Goal: Information Seeking & Learning: Learn about a topic

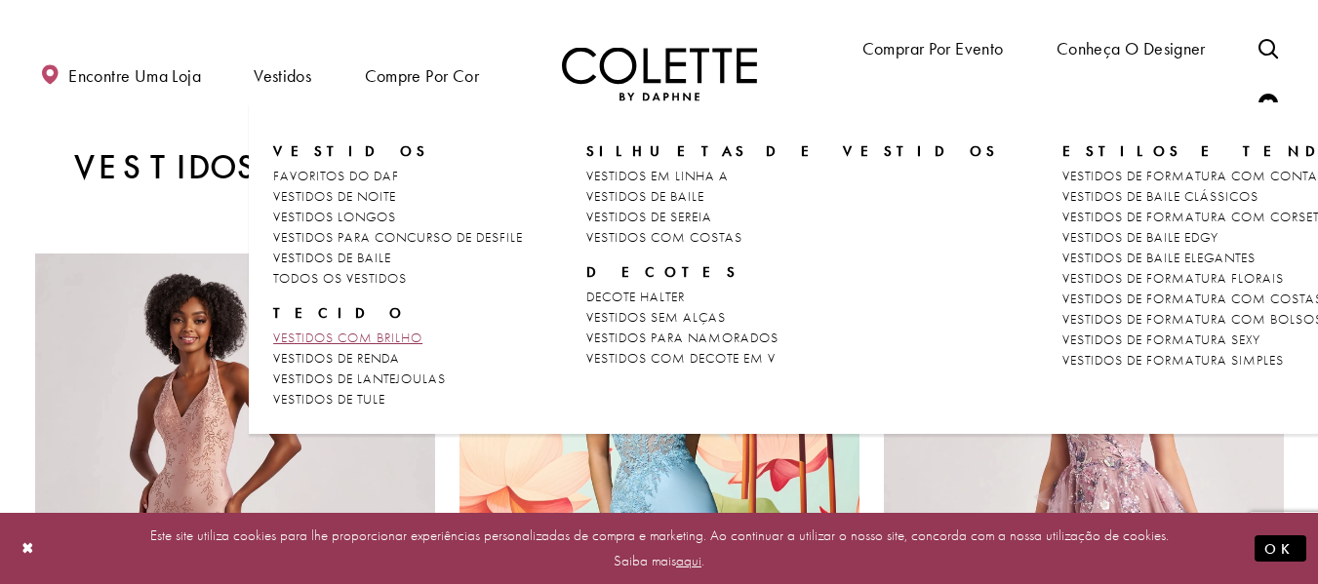
click at [400, 340] on font "VESTIDOS COM BRILHO" at bounding box center [347, 338] width 149 height 18
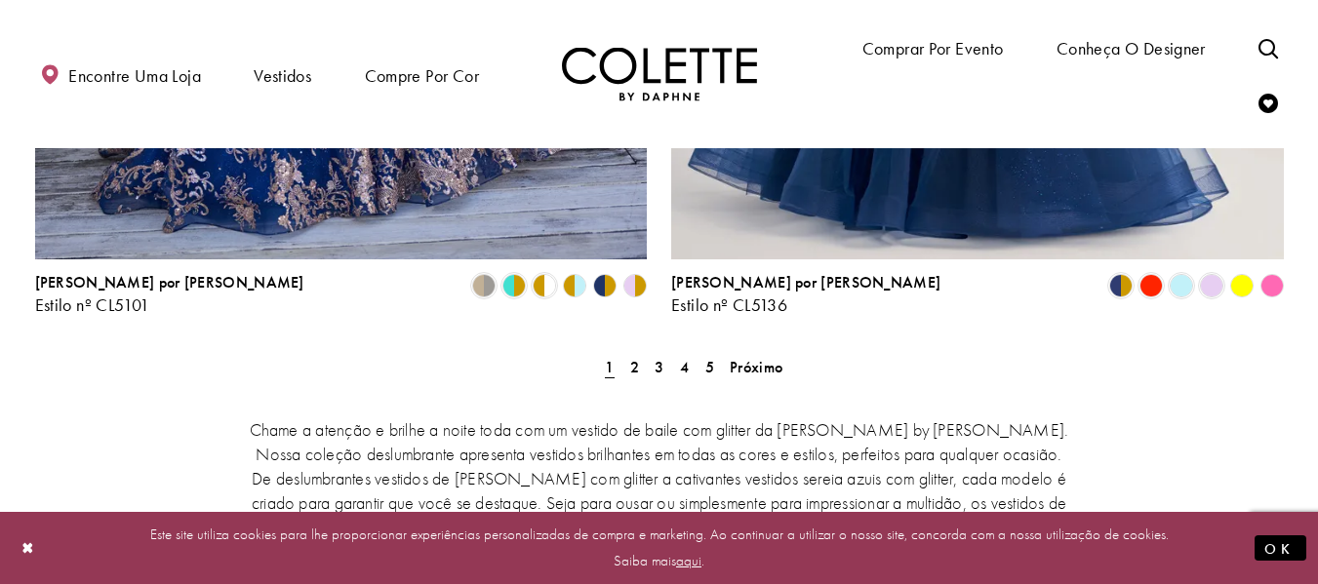
scroll to position [3609, 0]
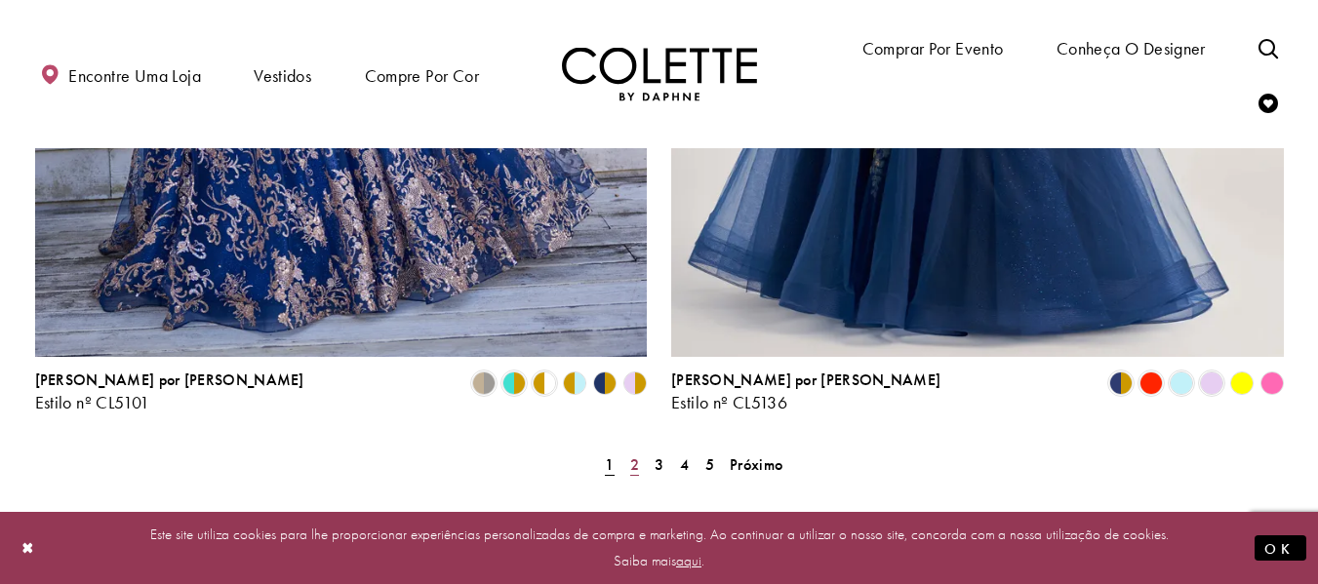
click at [630, 455] on font "2" at bounding box center [634, 465] width 9 height 20
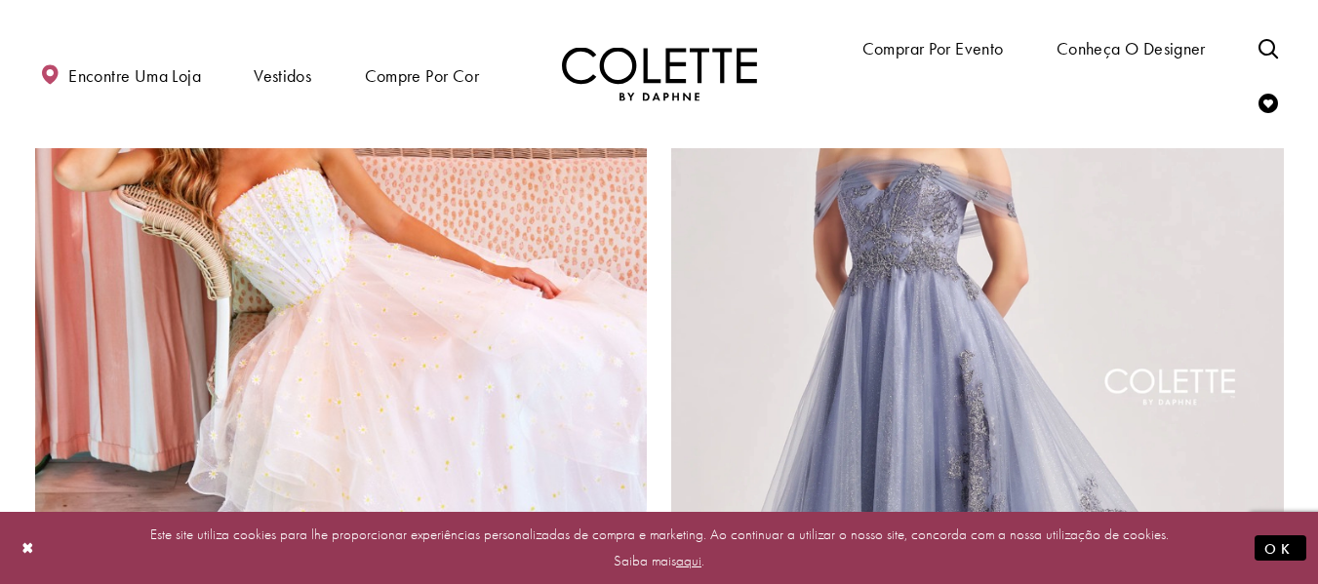
scroll to position [3617, 0]
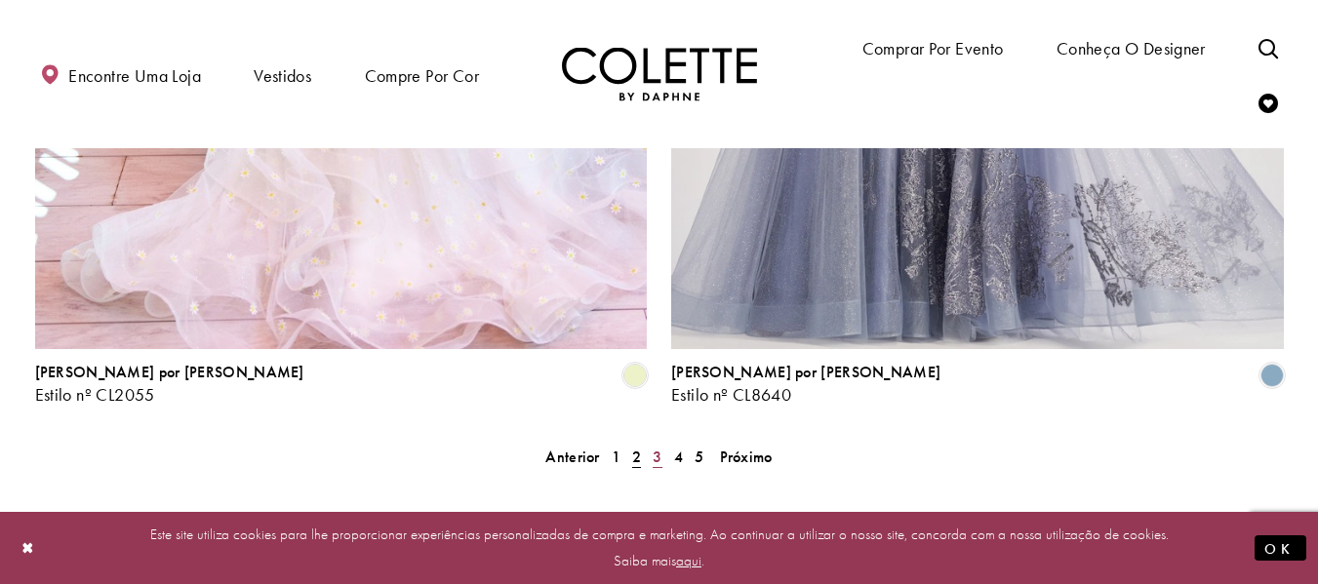
click at [661, 443] on link "3" at bounding box center [657, 457] width 20 height 28
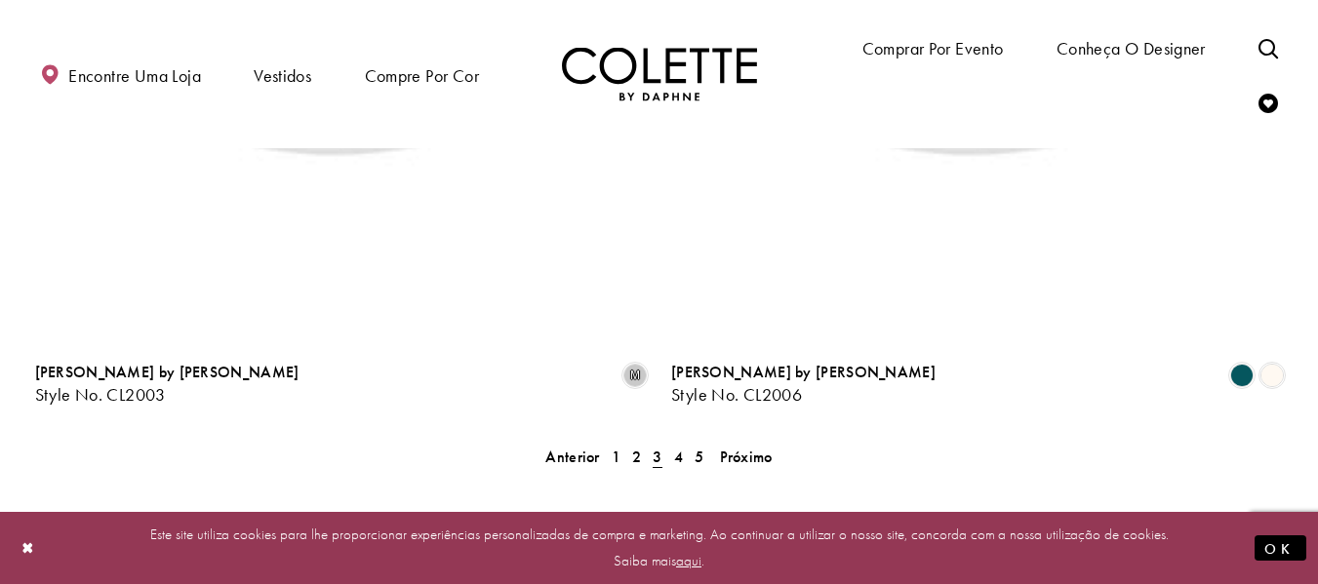
scroll to position [105, 0]
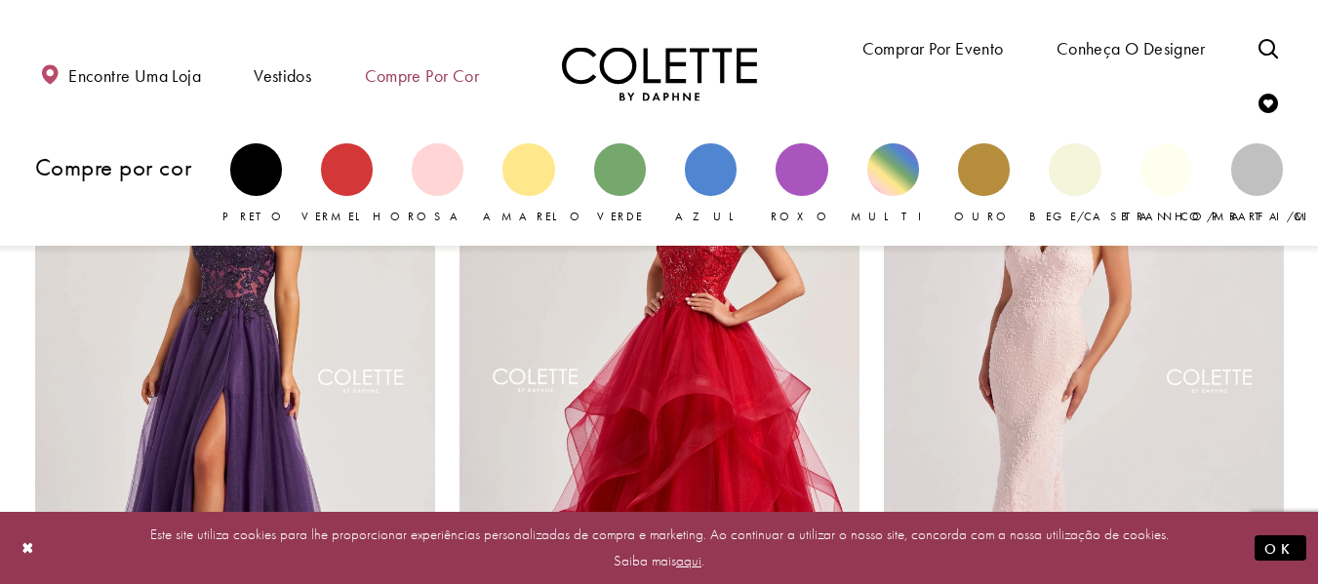
click at [434, 87] on font "Compre por cor" at bounding box center [422, 75] width 114 height 22
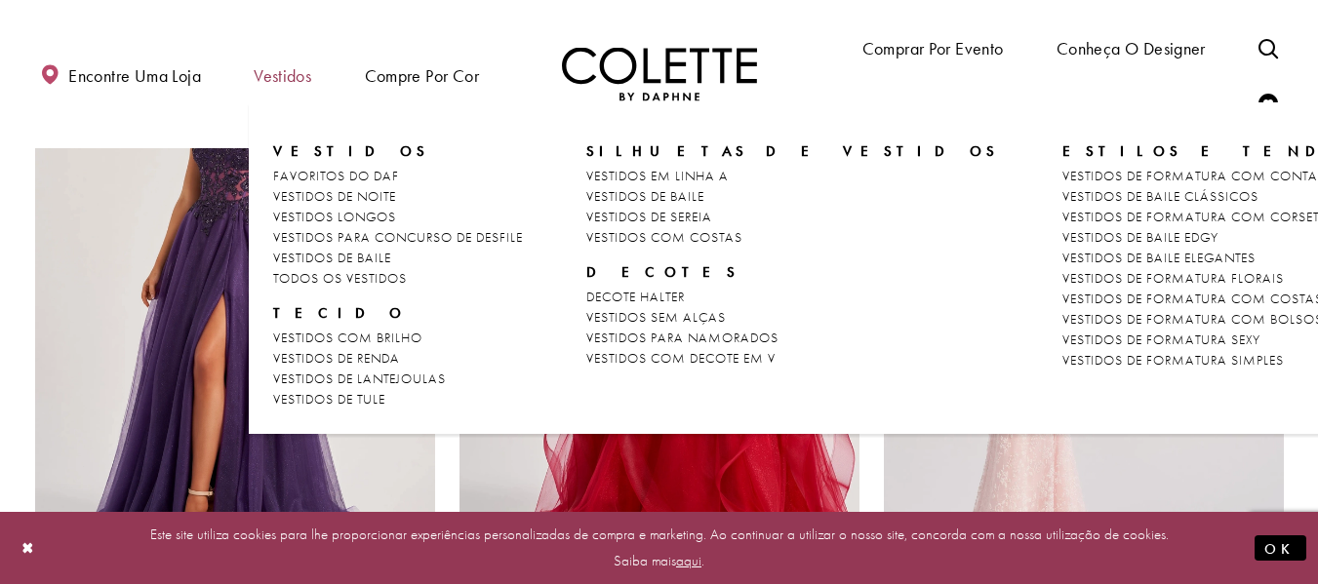
click at [280, 73] on font "Vestidos" at bounding box center [283, 75] width 58 height 22
click at [688, 205] on font "VESTIDOS DE BAILE" at bounding box center [645, 196] width 118 height 18
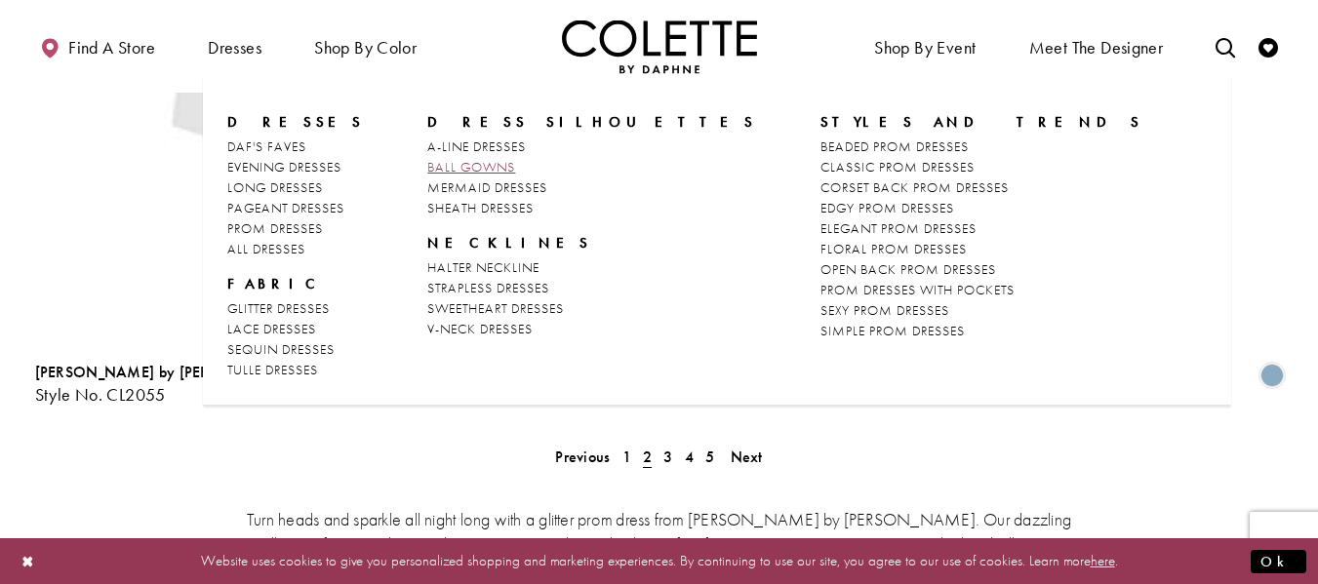
scroll to position [105, 0]
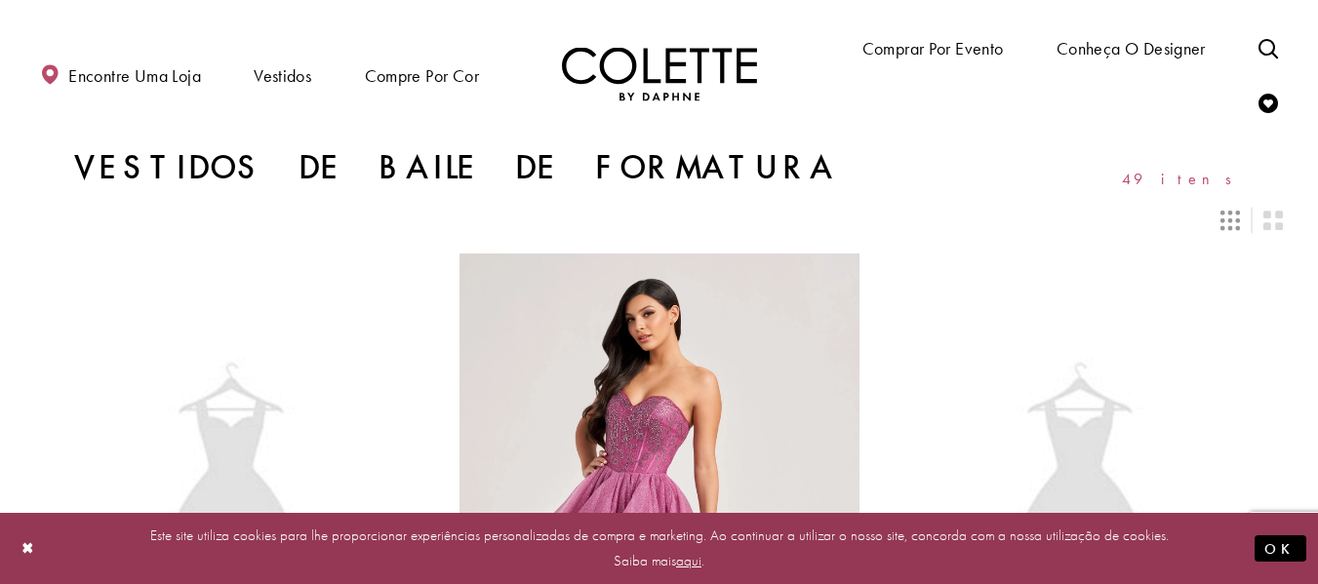
click at [256, 84] on font "Vestidos" at bounding box center [283, 75] width 58 height 22
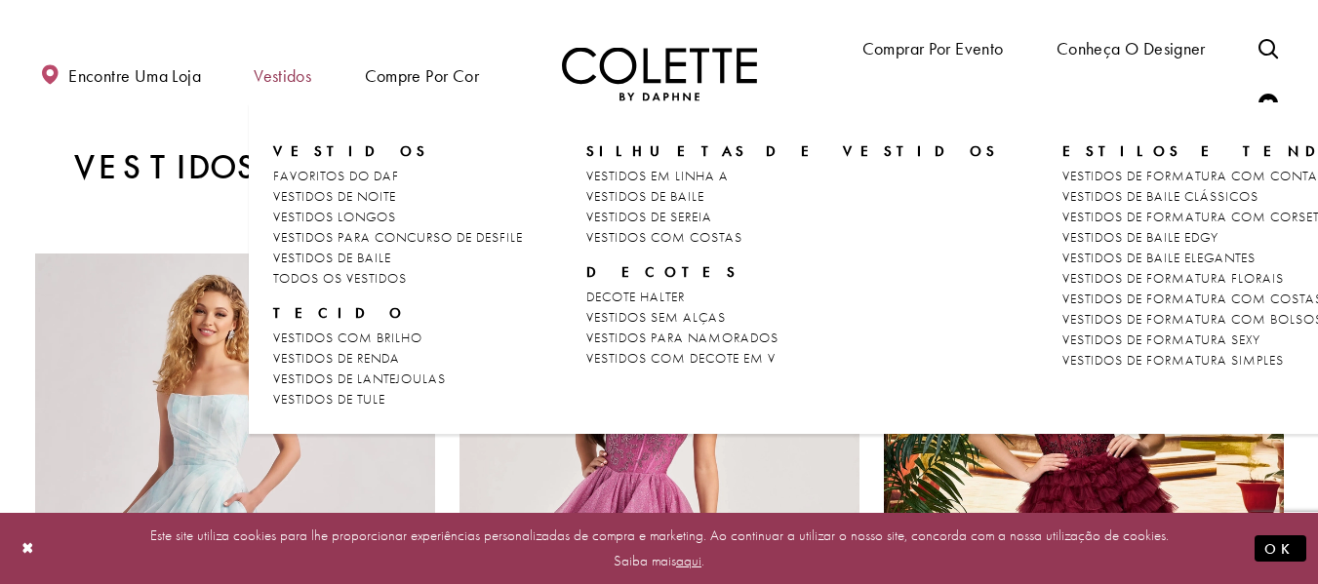
click at [279, 77] on font "Vestidos" at bounding box center [283, 75] width 58 height 22
click at [280, 80] on font "Vestidos" at bounding box center [283, 75] width 58 height 22
click at [644, 215] on font "VESTIDOS DE SEREIA" at bounding box center [649, 217] width 126 height 18
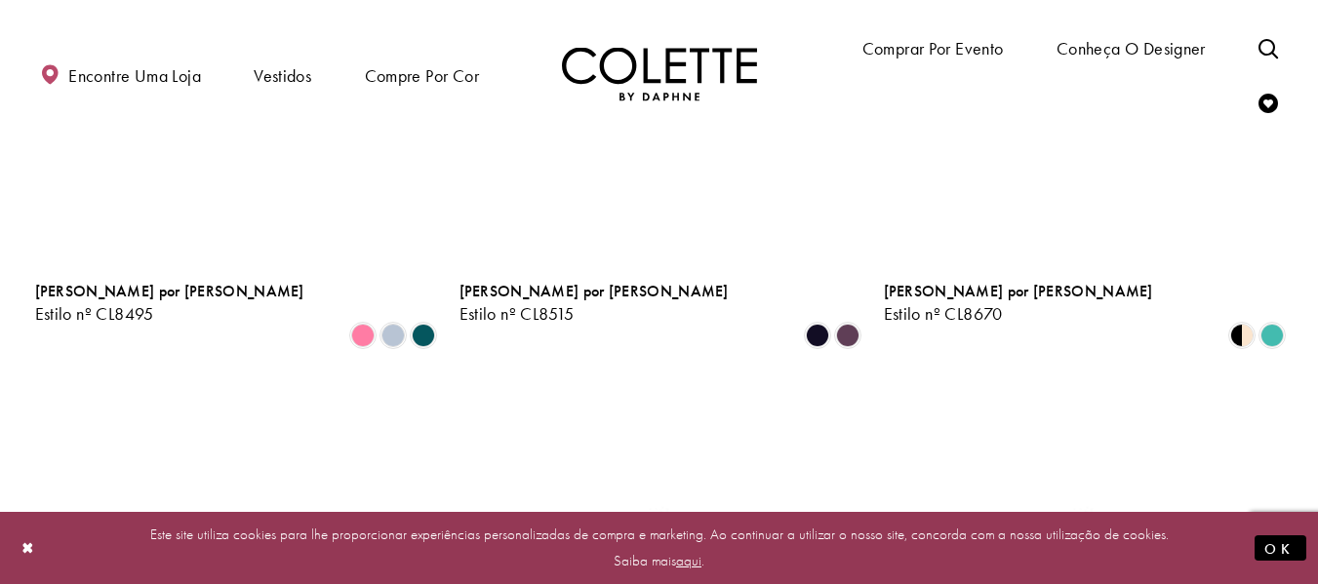
scroll to position [2243, 0]
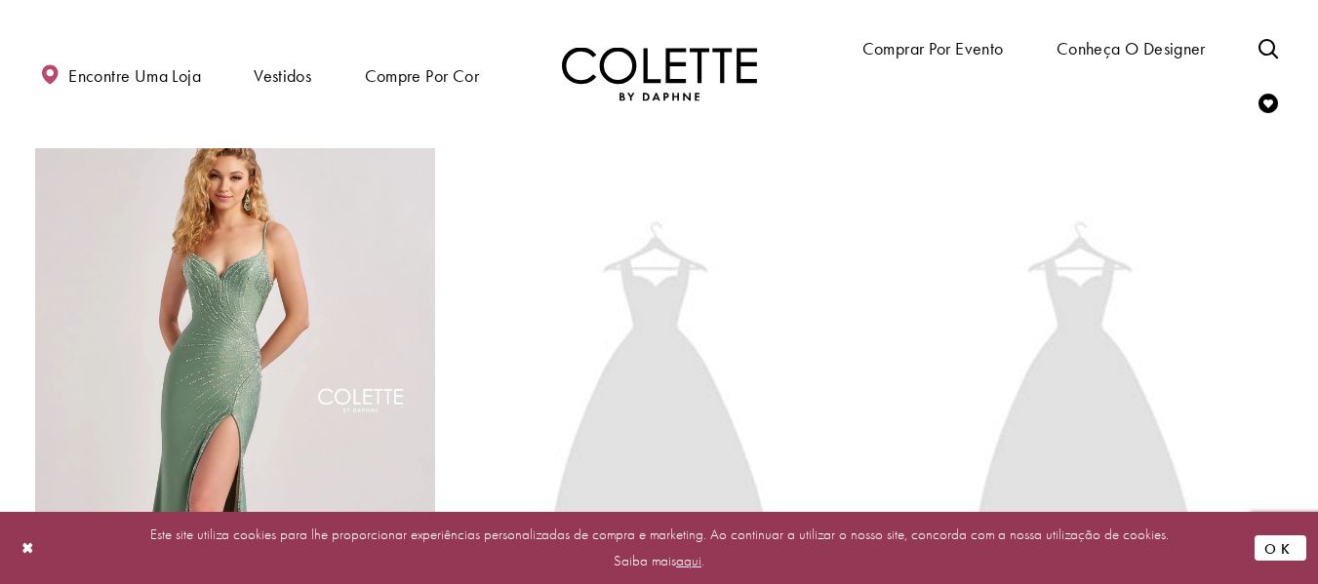
click at [1288, 551] on font "OK" at bounding box center [1280, 549] width 32 height 20
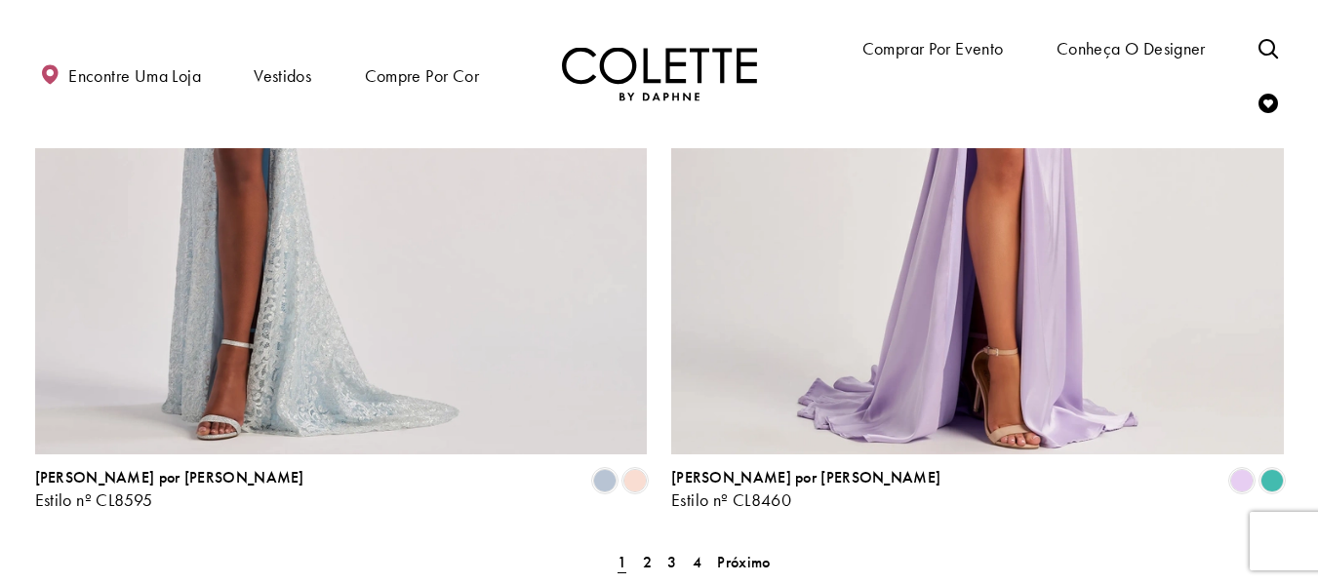
scroll to position [3609, 0]
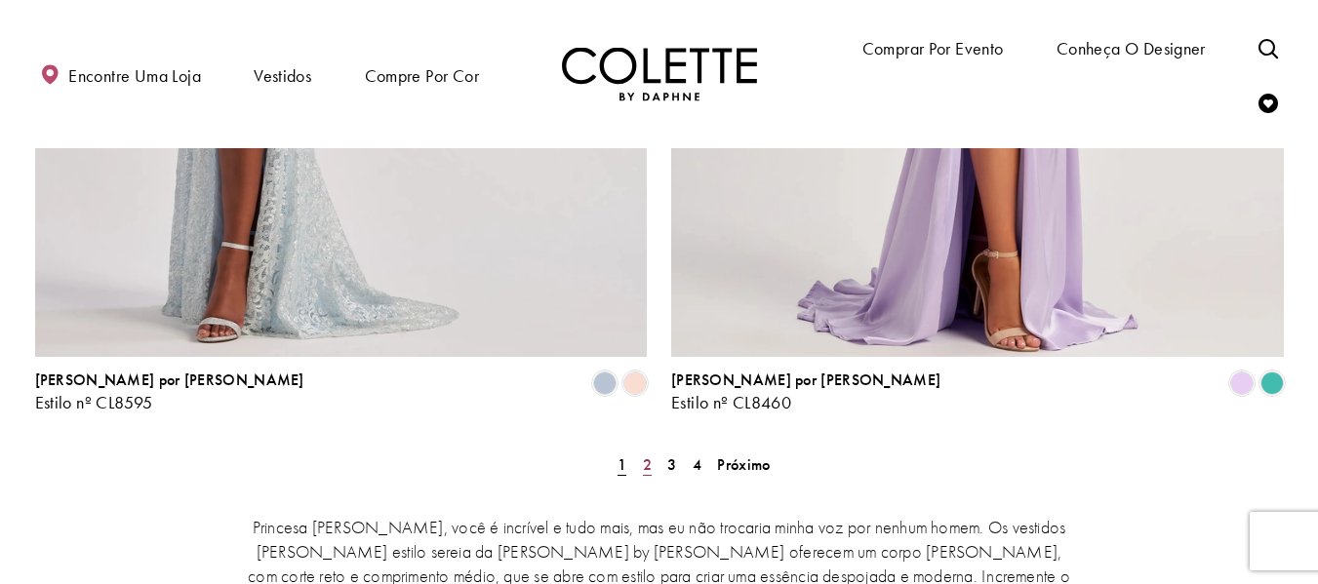
click at [643, 455] on font "2" at bounding box center [647, 465] width 9 height 20
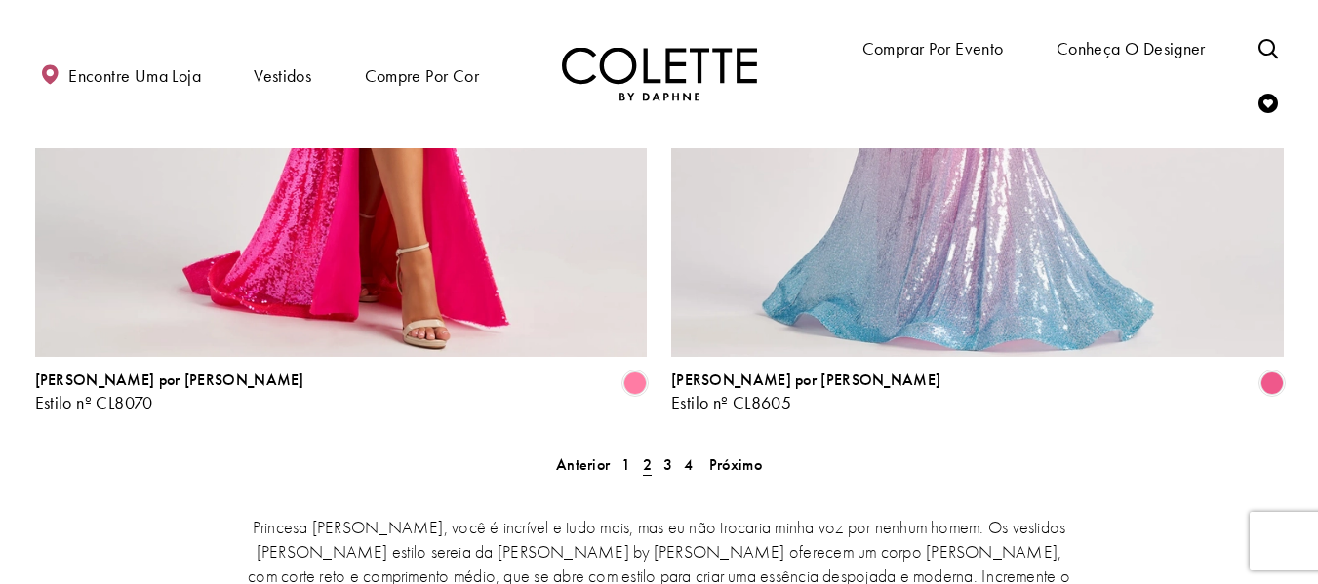
scroll to position [3706, 0]
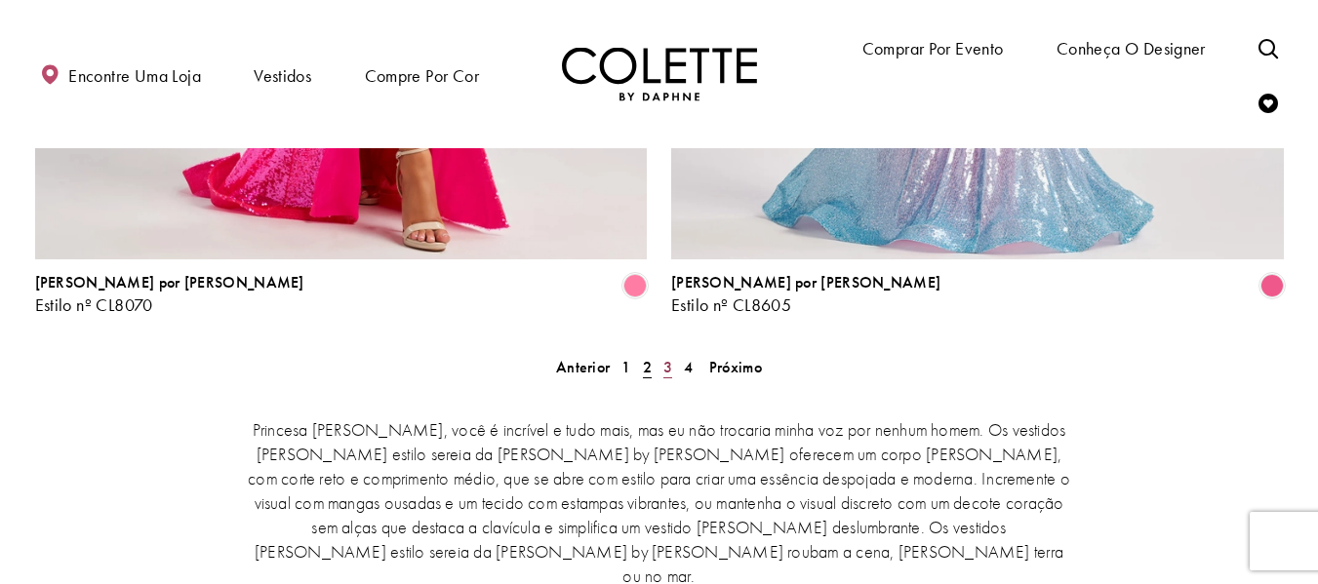
click at [669, 357] on font "3" at bounding box center [667, 367] width 9 height 20
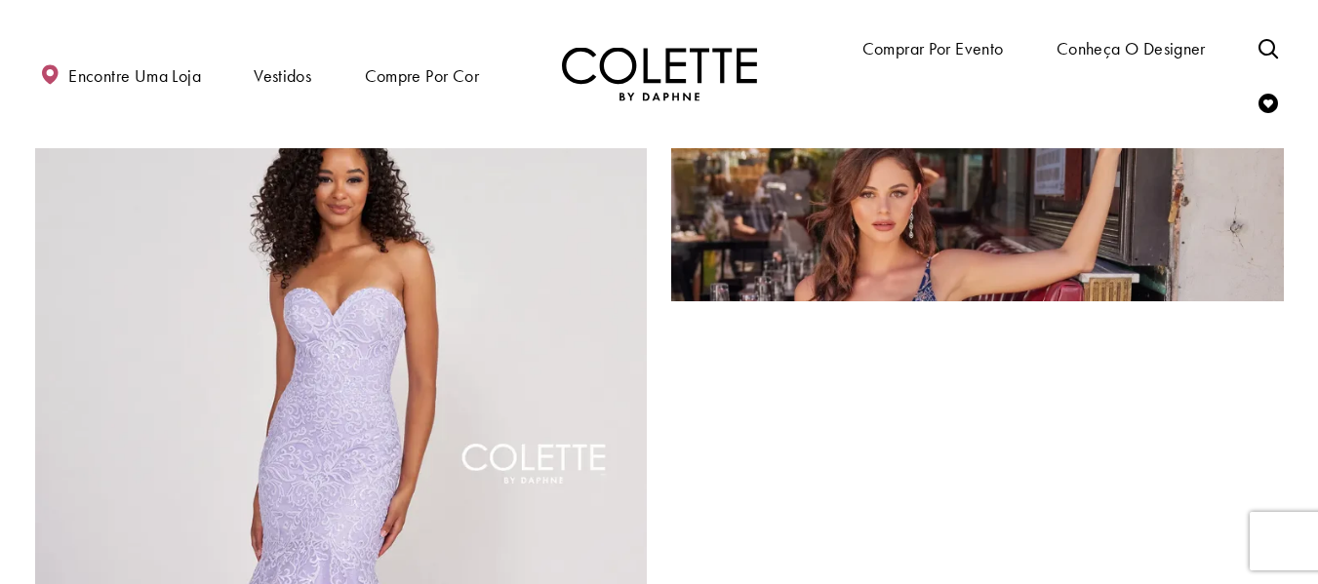
scroll to position [3519, 0]
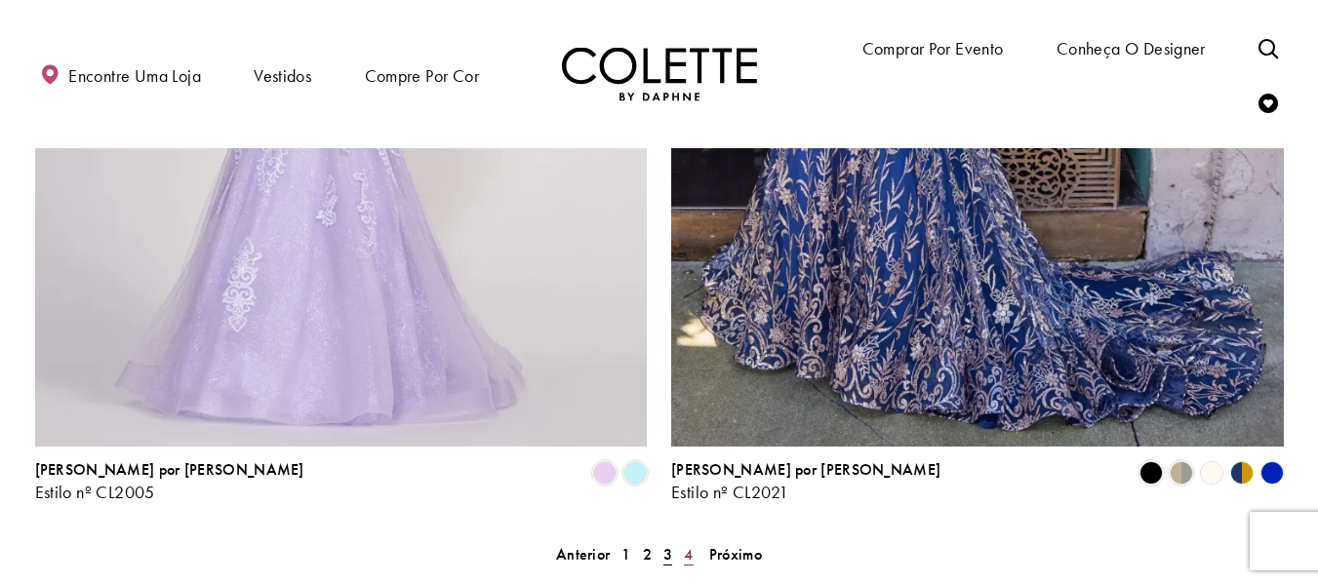
click at [692, 544] on font "4" at bounding box center [688, 554] width 9 height 20
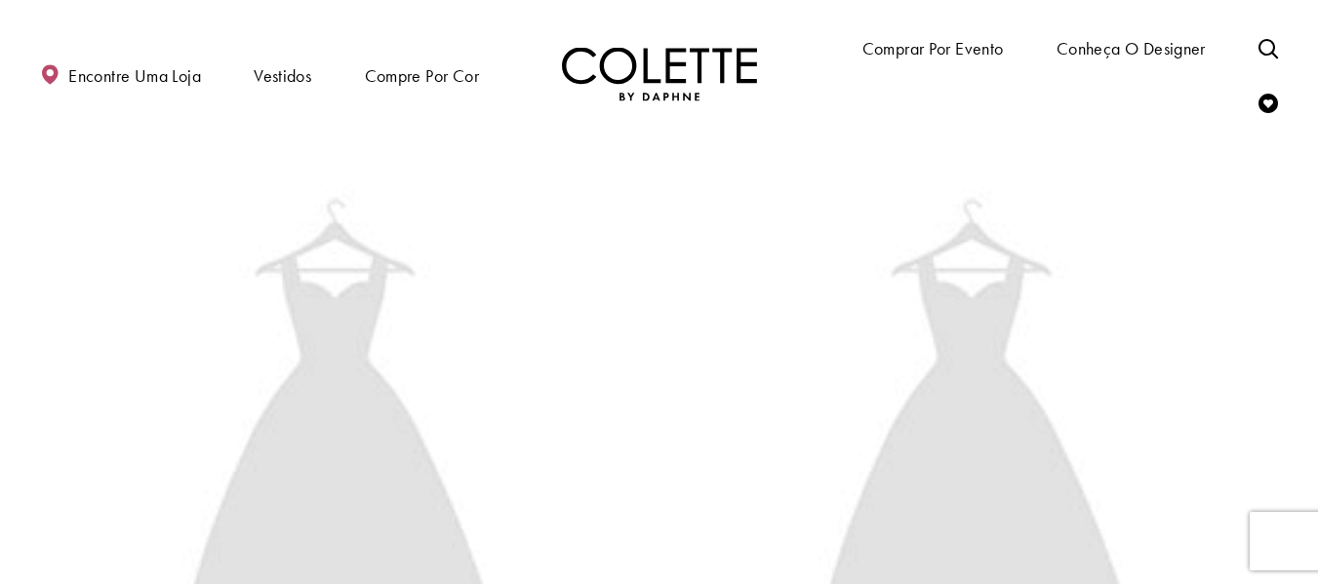
scroll to position [1178, 0]
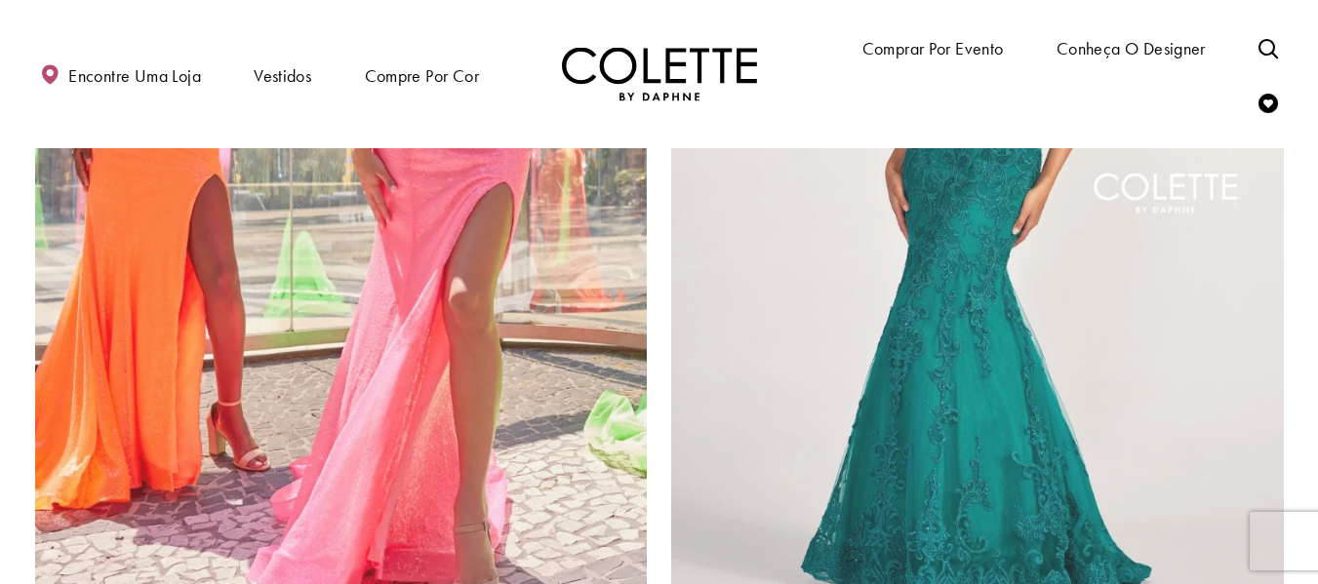
scroll to position [2659, 0]
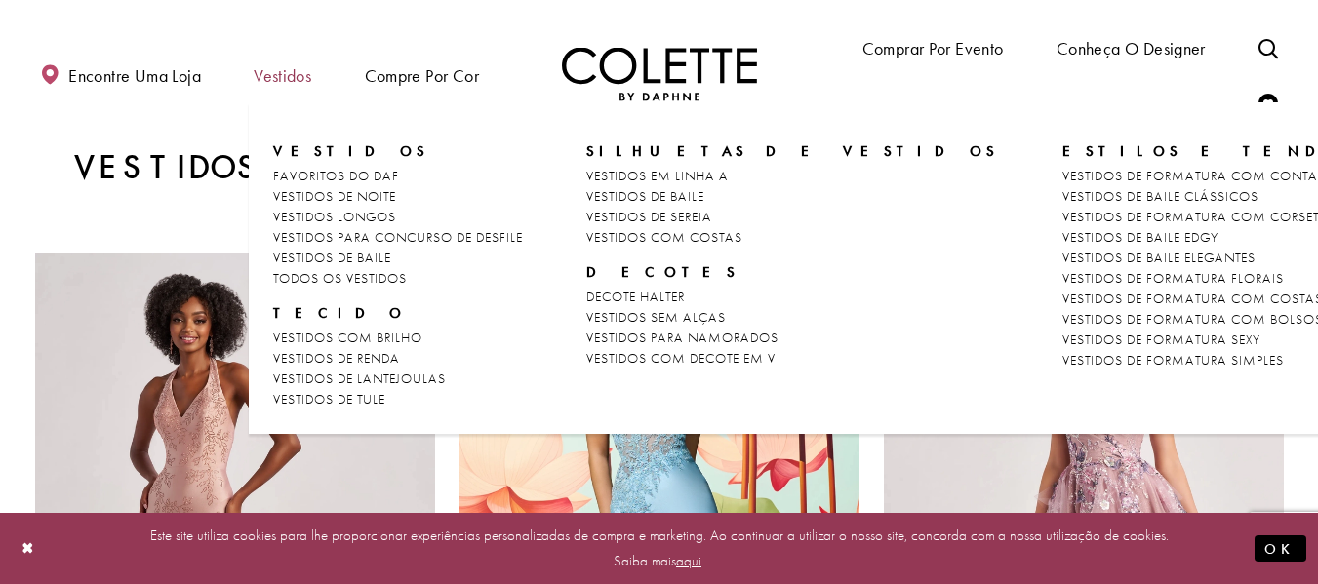
click at [283, 75] on font "Vestidos" at bounding box center [283, 75] width 58 height 22
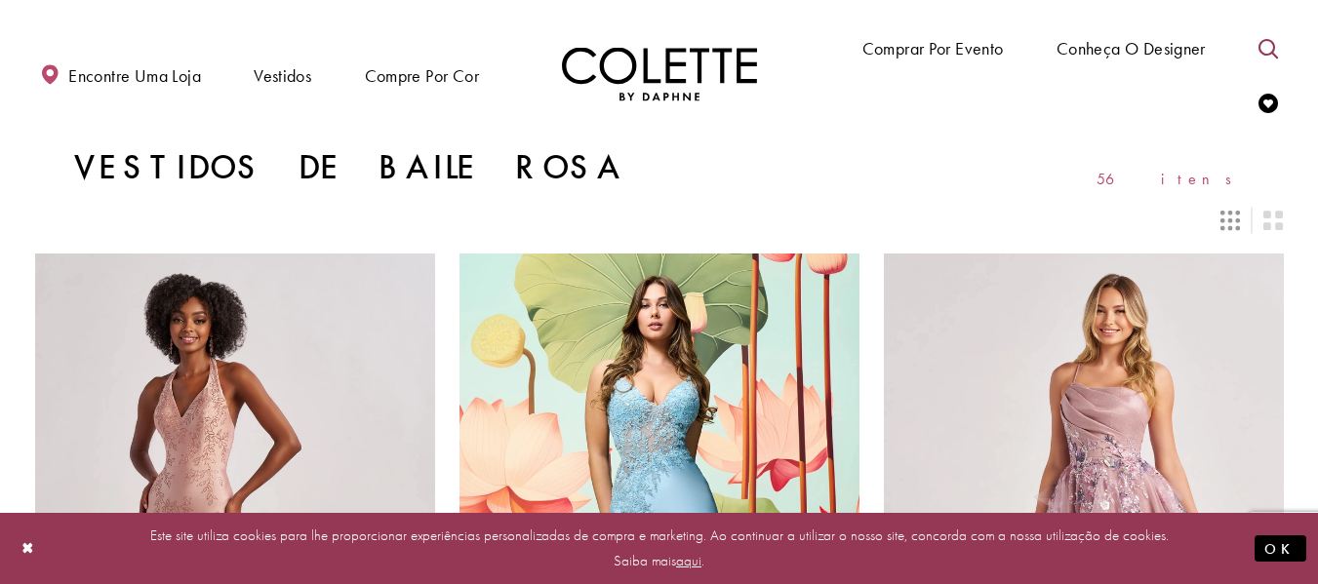
click at [1257, 40] on link "Alternar pesquisa" at bounding box center [1267, 47] width 29 height 54
click at [1176, 37] on input "Procurar" at bounding box center [1126, 47] width 235 height 29
type input "*****"
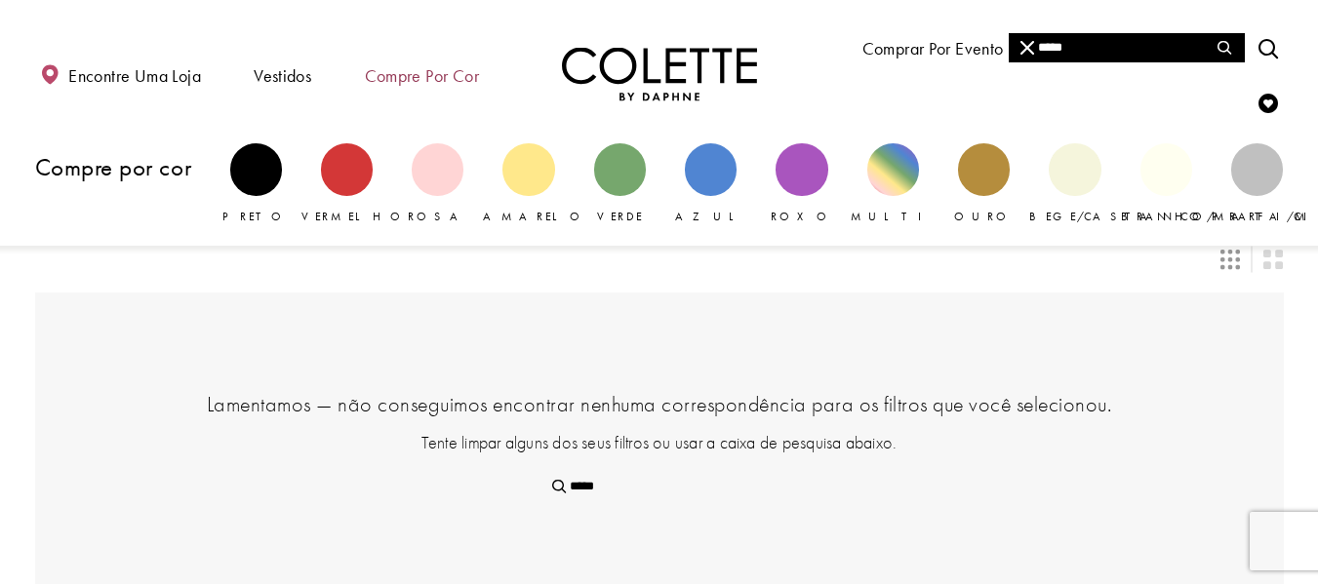
click at [400, 70] on font "Compre por cor" at bounding box center [422, 75] width 114 height 22
click at [434, 70] on font "Compre por cor" at bounding box center [422, 75] width 114 height 22
click at [453, 81] on font "Compre por cor" at bounding box center [422, 75] width 114 height 22
click at [419, 78] on font "Compre por cor" at bounding box center [422, 75] width 114 height 22
click at [442, 97] on span "Compre por cor" at bounding box center [422, 75] width 124 height 56
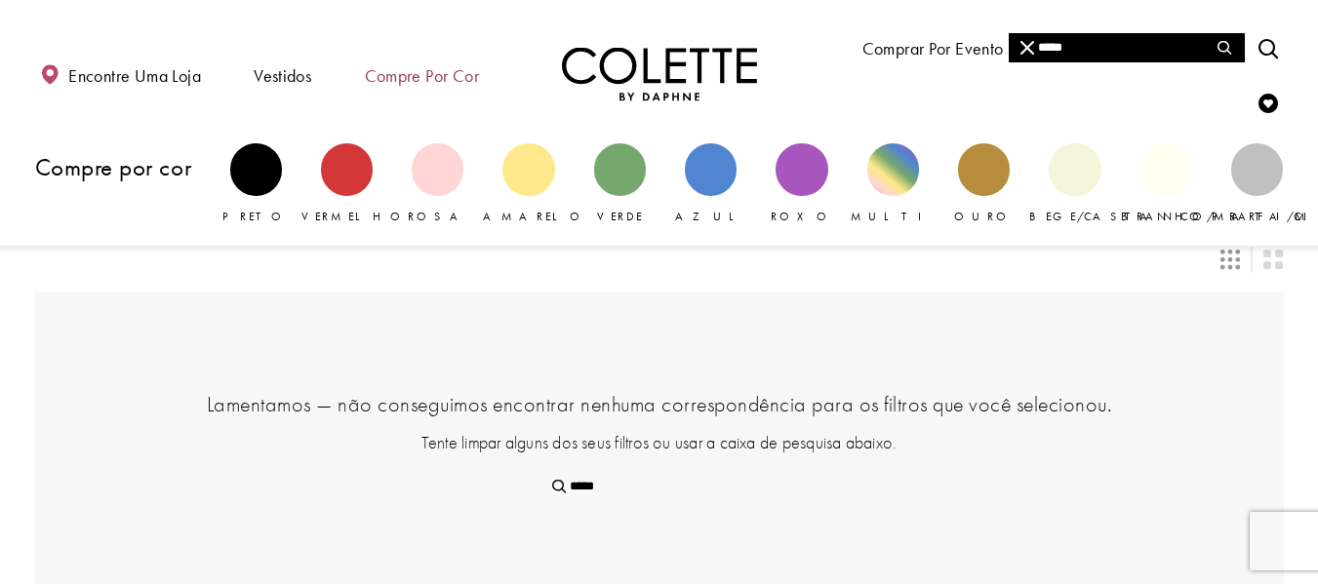
click at [441, 96] on span "Compre por cor" at bounding box center [422, 75] width 124 height 56
drag, startPoint x: 441, startPoint y: 96, endPoint x: 1255, endPoint y: 169, distance: 817.7
click at [1255, 169] on div "Bloco primário" at bounding box center [1257, 169] width 52 height 52
